Goal: Register for event/course

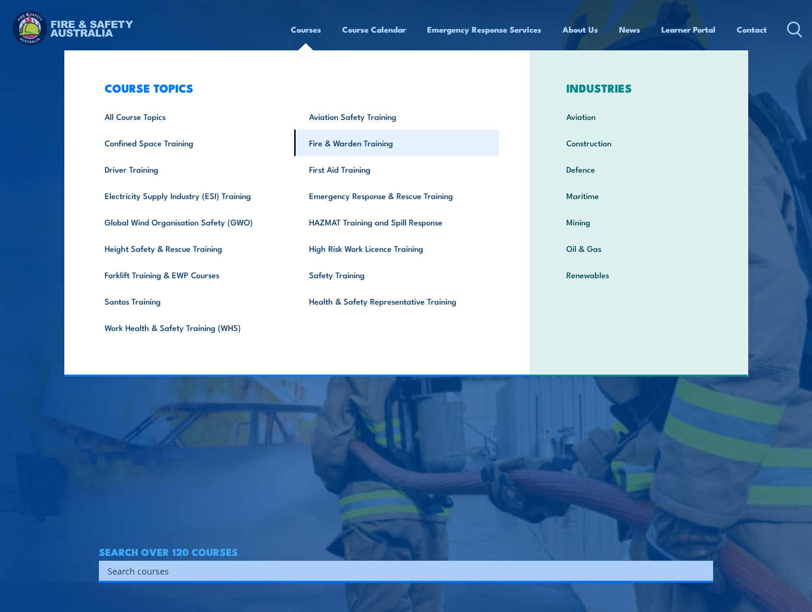
click at [373, 144] on link "Fire & Warden Training" at bounding box center [396, 143] width 205 height 26
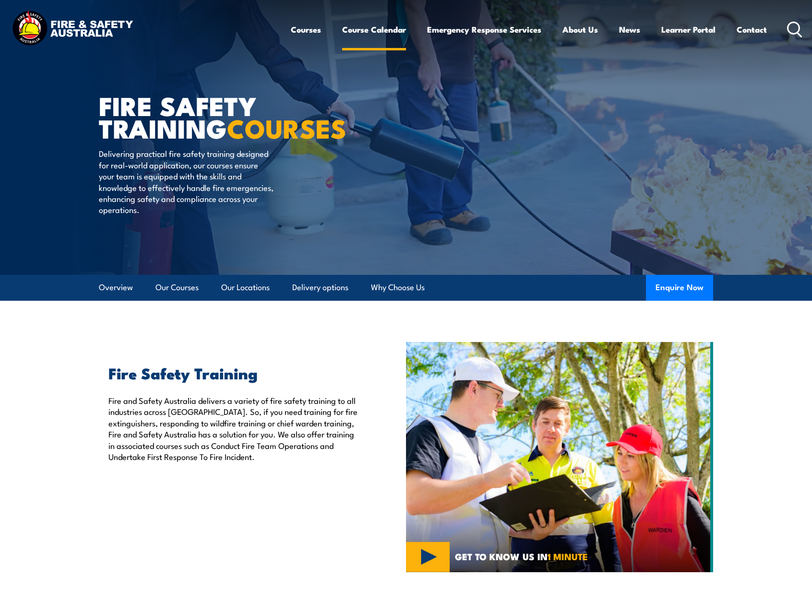
click at [372, 24] on link "Course Calendar" at bounding box center [374, 29] width 64 height 25
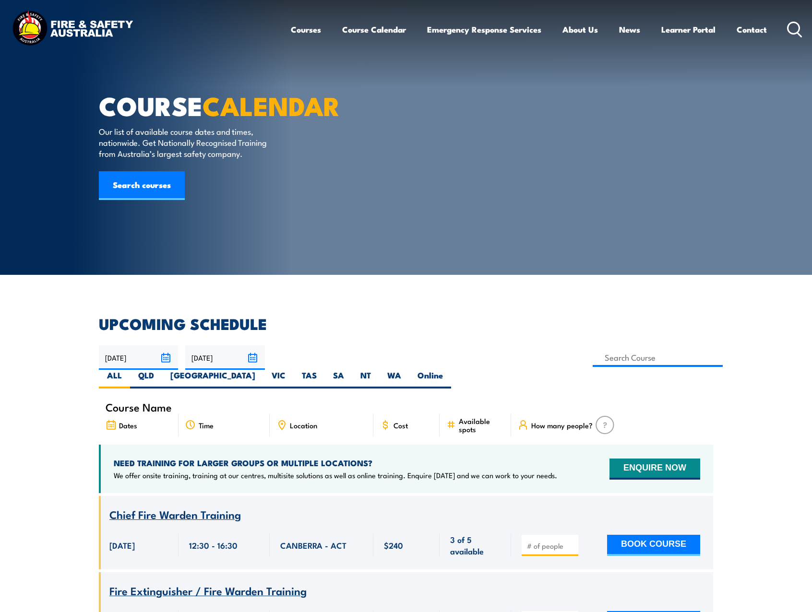
click at [593, 358] on input at bounding box center [658, 357] width 130 height 19
type input "Fire Extinguisher / Fire Warden Training"
click at [294, 370] on label "VIC" at bounding box center [279, 379] width 30 height 19
click at [292, 370] on input "VIC" at bounding box center [289, 373] width 6 height 6
radio input "true"
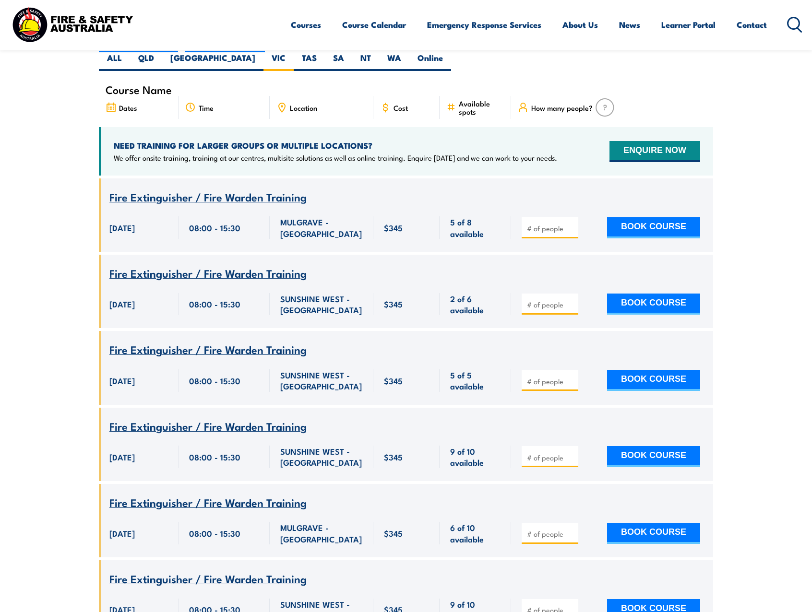
scroll to position [317, 0]
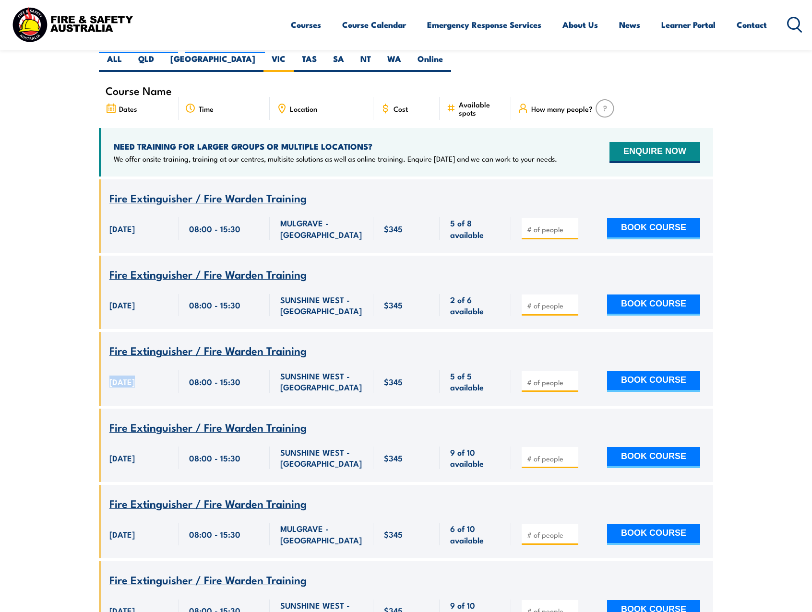
drag, startPoint x: 107, startPoint y: 357, endPoint x: 133, endPoint y: 355, distance: 26.0
click at [133, 358] on div "17 October 2025, 08:00:00 - 15:30:00 17 October 2025" at bounding box center [139, 382] width 80 height 48
drag, startPoint x: 133, startPoint y: 355, endPoint x: 81, endPoint y: 362, distance: 52.8
click at [81, 362] on section "UPCOMING SCHEDULE 23/09/2025 22/11/2025" at bounding box center [406, 363] width 812 height 726
click at [120, 376] on span "17 October 2025" at bounding box center [121, 381] width 25 height 11
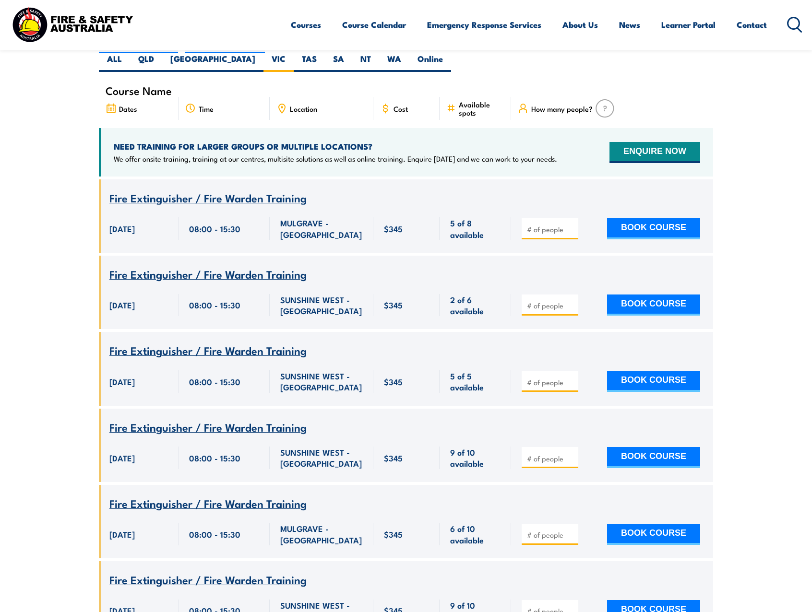
drag, startPoint x: 105, startPoint y: 356, endPoint x: 142, endPoint y: 356, distance: 37.4
click at [142, 358] on div "17 October 2025, 08:00:00 - 15:30:00 17 October 2025" at bounding box center [139, 382] width 80 height 48
drag, startPoint x: 142, startPoint y: 356, endPoint x: 133, endPoint y: 356, distance: 8.6
click at [133, 376] on span "17 October 2025" at bounding box center [121, 381] width 25 height 11
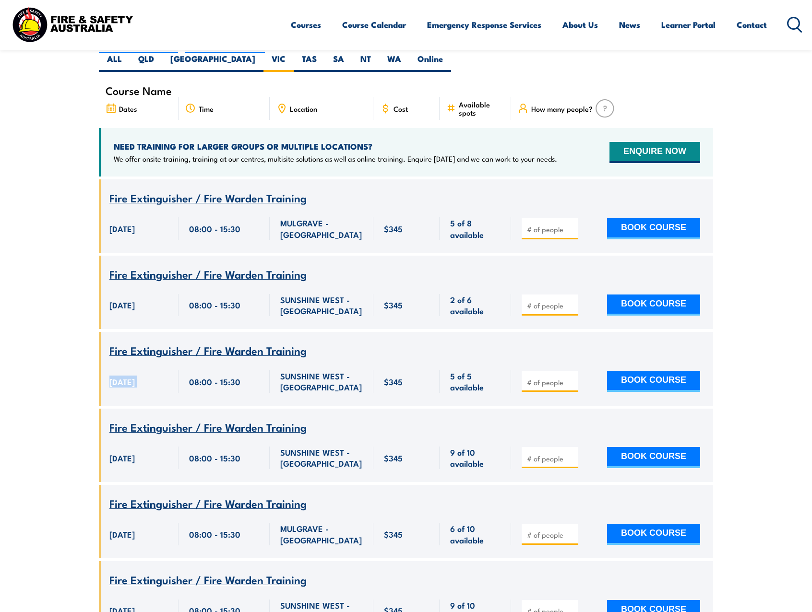
click at [133, 376] on span "17 October 2025" at bounding box center [121, 381] width 25 height 11
drag, startPoint x: 133, startPoint y: 356, endPoint x: 126, endPoint y: 357, distance: 7.3
click at [126, 376] on span "17 October 2025" at bounding box center [121, 381] width 25 height 11
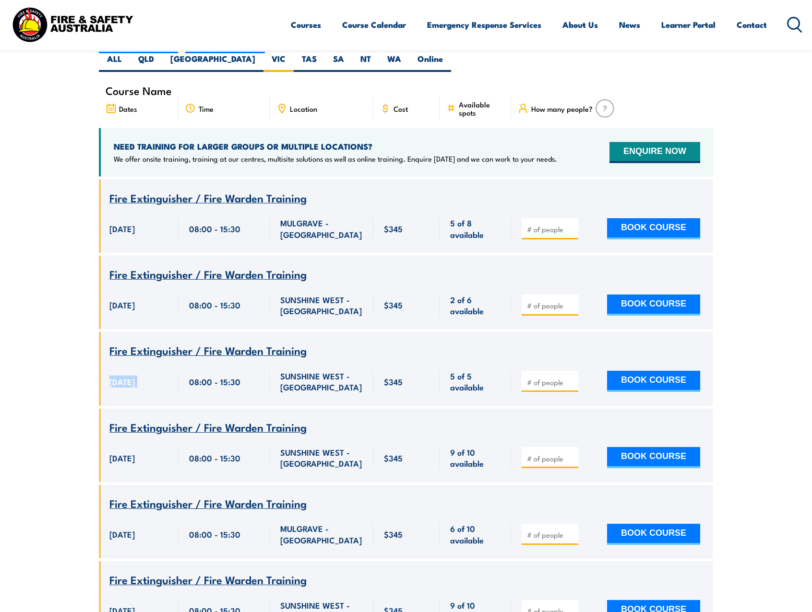
click at [126, 376] on span "17 October 2025" at bounding box center [121, 381] width 25 height 11
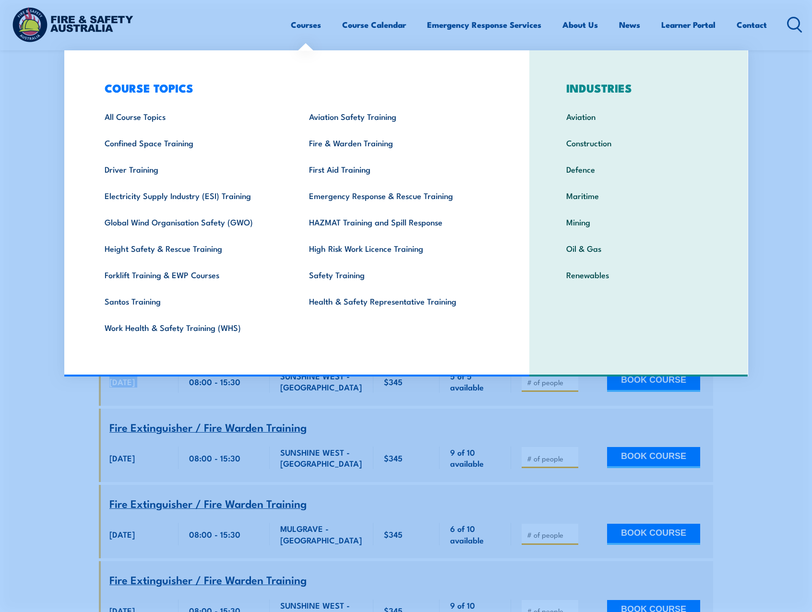
click at [25, 448] on section "UPCOMING SCHEDULE 23/09/2025 22/11/2025" at bounding box center [406, 363] width 812 height 726
